Goal: Check status: Check status

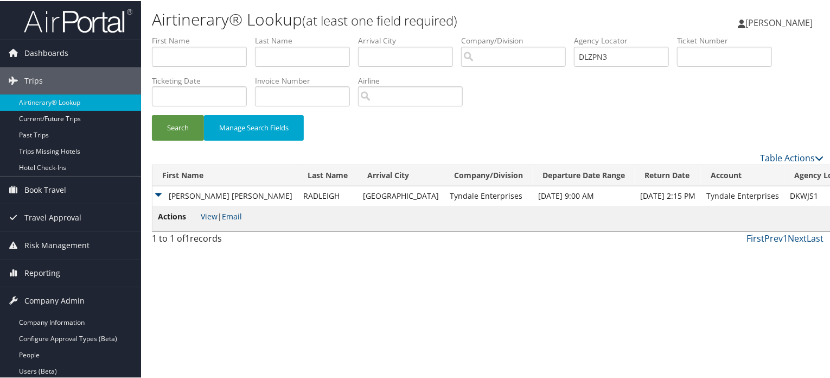
drag, startPoint x: 604, startPoint y: 51, endPoint x: 521, endPoint y: 50, distance: 83.0
click at [521, 34] on ul "First Name Last Name Departure City Arrival City Company/Division Airport/City …" at bounding box center [488, 34] width 672 height 0
click at [173, 134] on button "Search" at bounding box center [178, 126] width 52 height 25
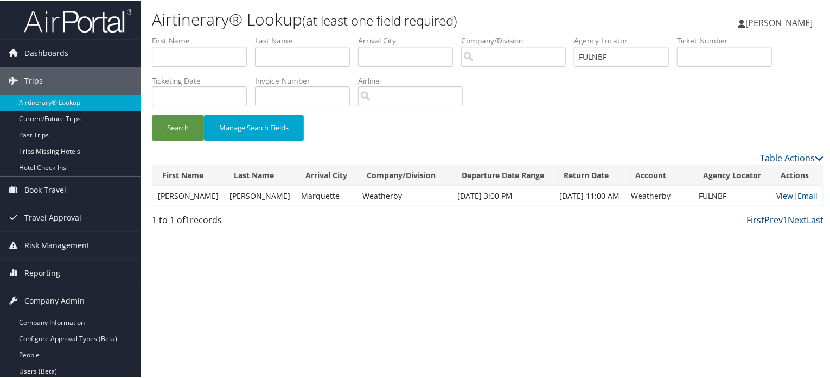
click at [779, 197] on link "View" at bounding box center [784, 194] width 17 height 10
drag, startPoint x: 625, startPoint y: 53, endPoint x: 290, endPoint y: 10, distance: 337.9
click at [290, 10] on div "Airtinerary® Lookup (at least one field required) [PERSON_NAME] [PERSON_NAME] M…" at bounding box center [487, 189] width 693 height 378
click at [424, 34] on ul "First Name Last Name Departure City Arrival City Company/Division Airport/City …" at bounding box center [488, 34] width 672 height 0
paste input "DLZPN3"
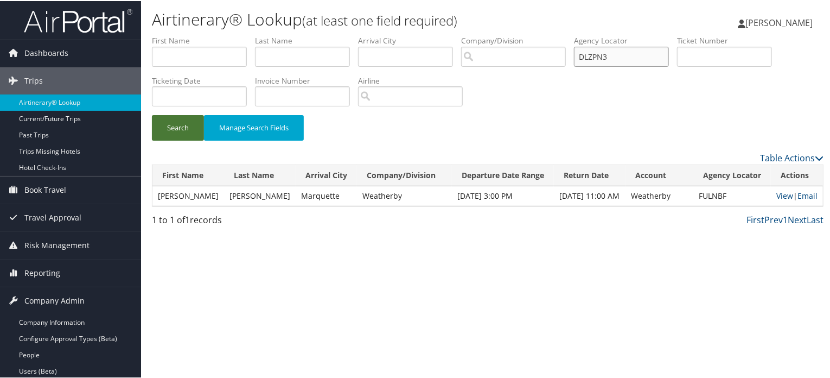
type input "DLZPN3"
click at [176, 124] on button "Search" at bounding box center [178, 126] width 52 height 25
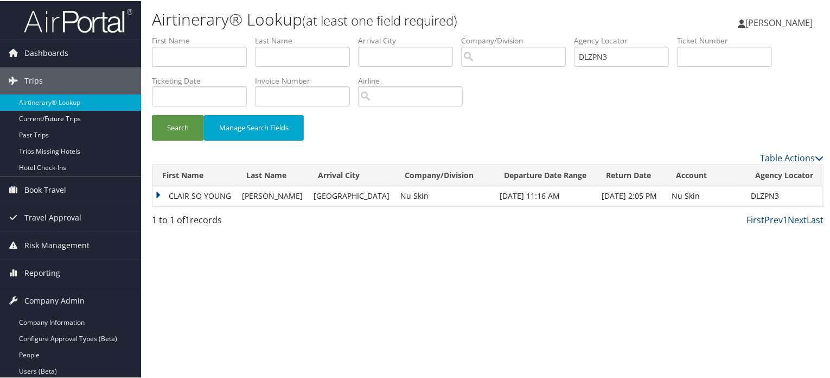
click at [174, 195] on td "CLAIR SO YOUNG" at bounding box center [194, 195] width 84 height 20
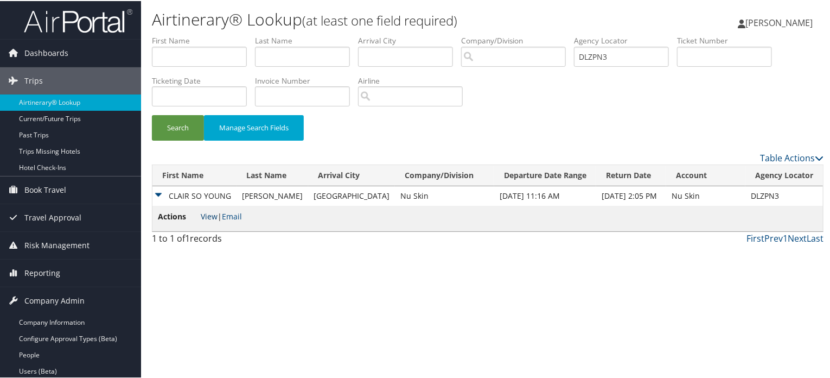
click at [202, 214] on link "View" at bounding box center [209, 215] width 17 height 10
